Goal: Use online tool/utility: Utilize a website feature to perform a specific function

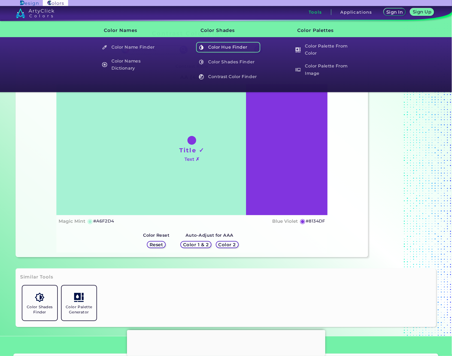
click at [236, 49] on h5 "Color Hue Finder" at bounding box center [228, 47] width 64 height 10
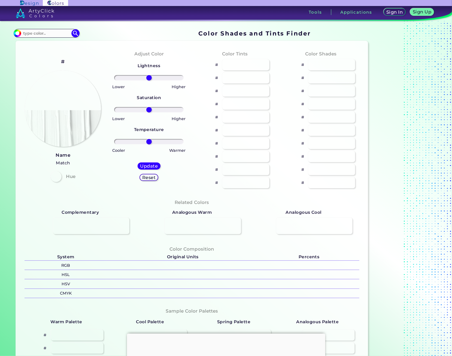
type input "#70e6d2"
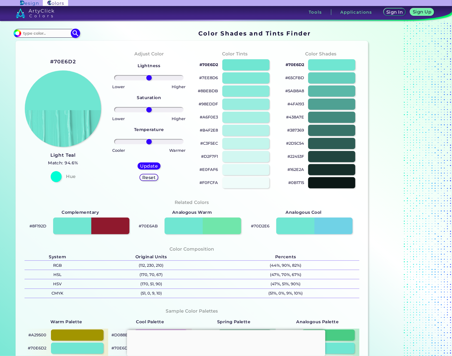
click at [44, 32] on input at bounding box center [46, 33] width 51 height 7
paste input "C7AA7B"
type input "C7AA7B"
click at [76, 36] on img at bounding box center [76, 34] width 10 height 10
type input "#000000"
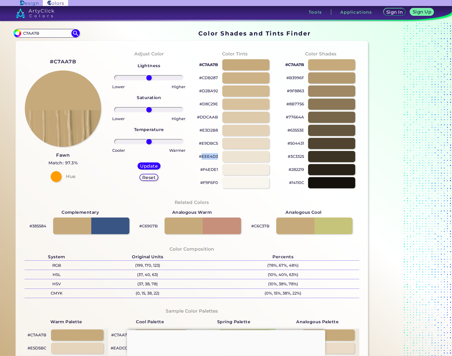
drag, startPoint x: 218, startPoint y: 158, endPoint x: 203, endPoint y: 158, distance: 15.3
click at [203, 158] on div "#EEE4D3" at bounding box center [234, 156] width 77 height 13
copy p "EEE4D3"
